Goal: Subscribe to service/newsletter

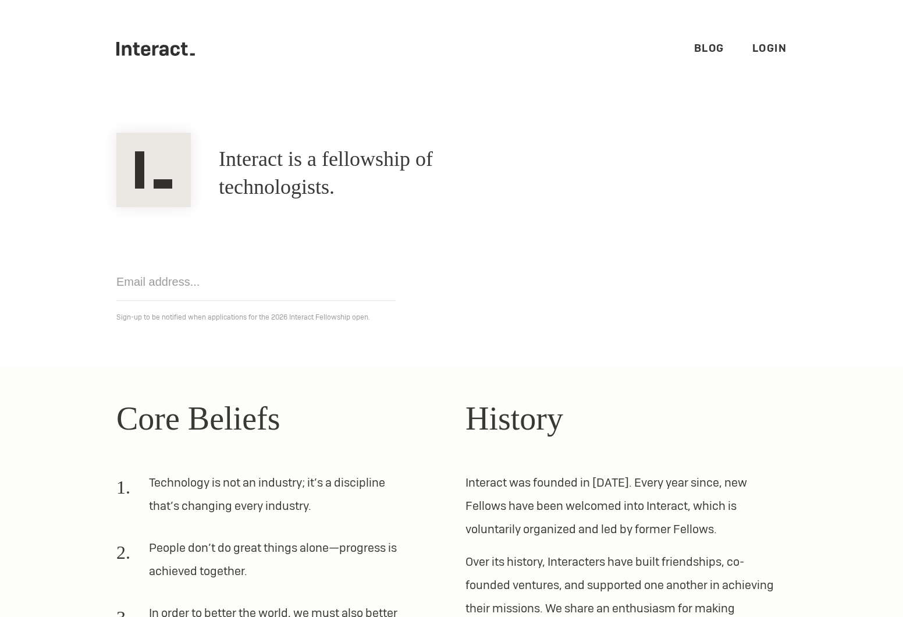
click at [183, 282] on input "email" at bounding box center [255, 282] width 279 height 38
click at [601, 294] on div "Get notified Sign-up to be notified when applications for the 2026 Interact Fel…" at bounding box center [451, 265] width 698 height 117
click at [218, 289] on input "email" at bounding box center [255, 282] width 279 height 38
click at [290, 279] on input "lanreibraheem.m@gmail.com" at bounding box center [255, 282] width 279 height 38
type input "lanreibraheem.m@gmail.com"
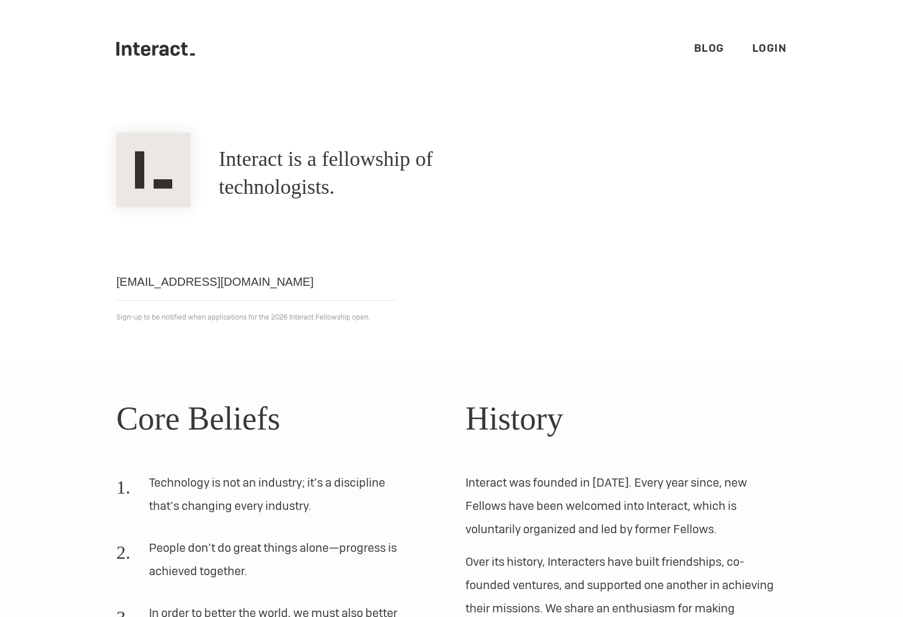
click input "Get notified" at bounding box center [0, 0] width 0 height 0
click at [767, 48] on link "Login" at bounding box center [770, 47] width 35 height 13
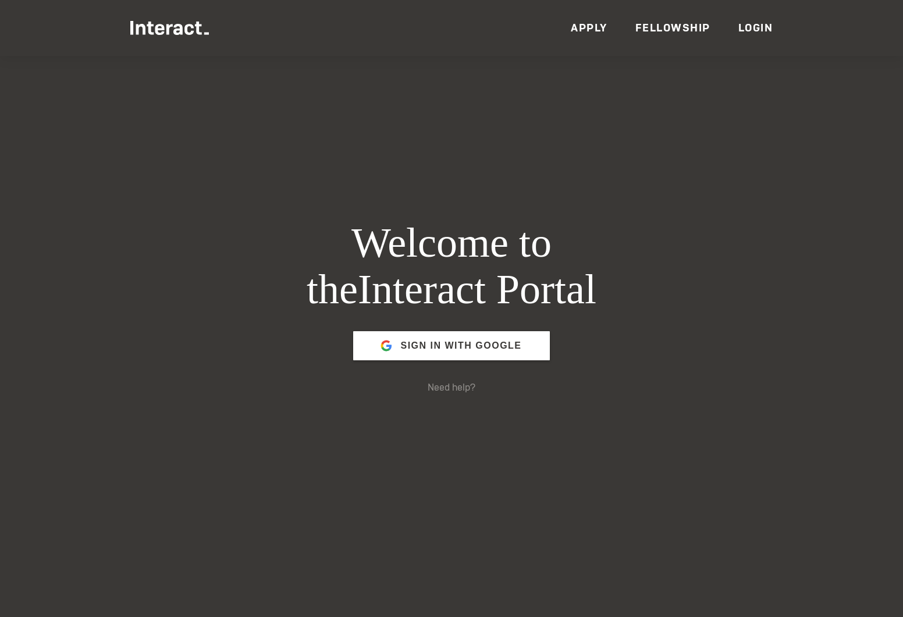
click at [593, 31] on link "Apply" at bounding box center [589, 27] width 37 height 13
